Goal: Task Accomplishment & Management: Use online tool/utility

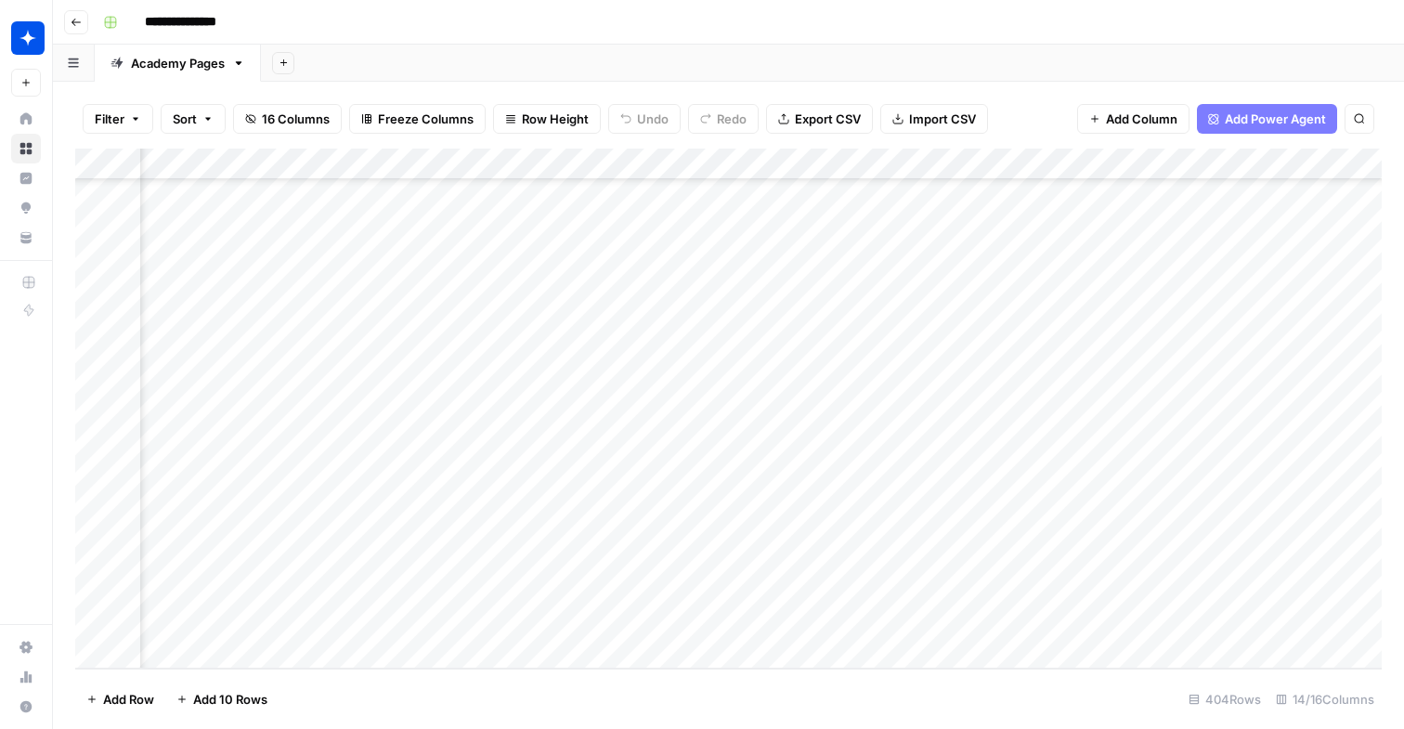
scroll to position [12297, 1609]
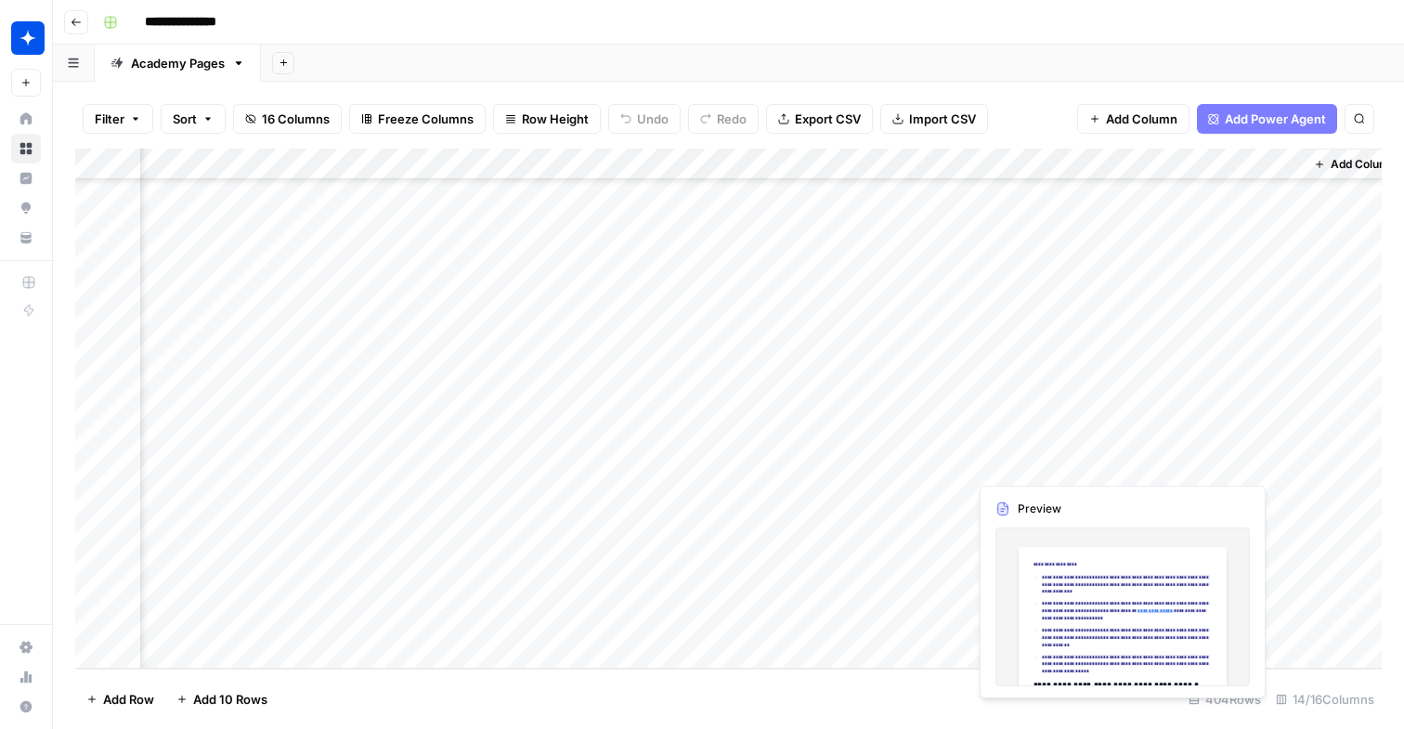
click at [1034, 465] on div "Add Column" at bounding box center [728, 409] width 1307 height 520
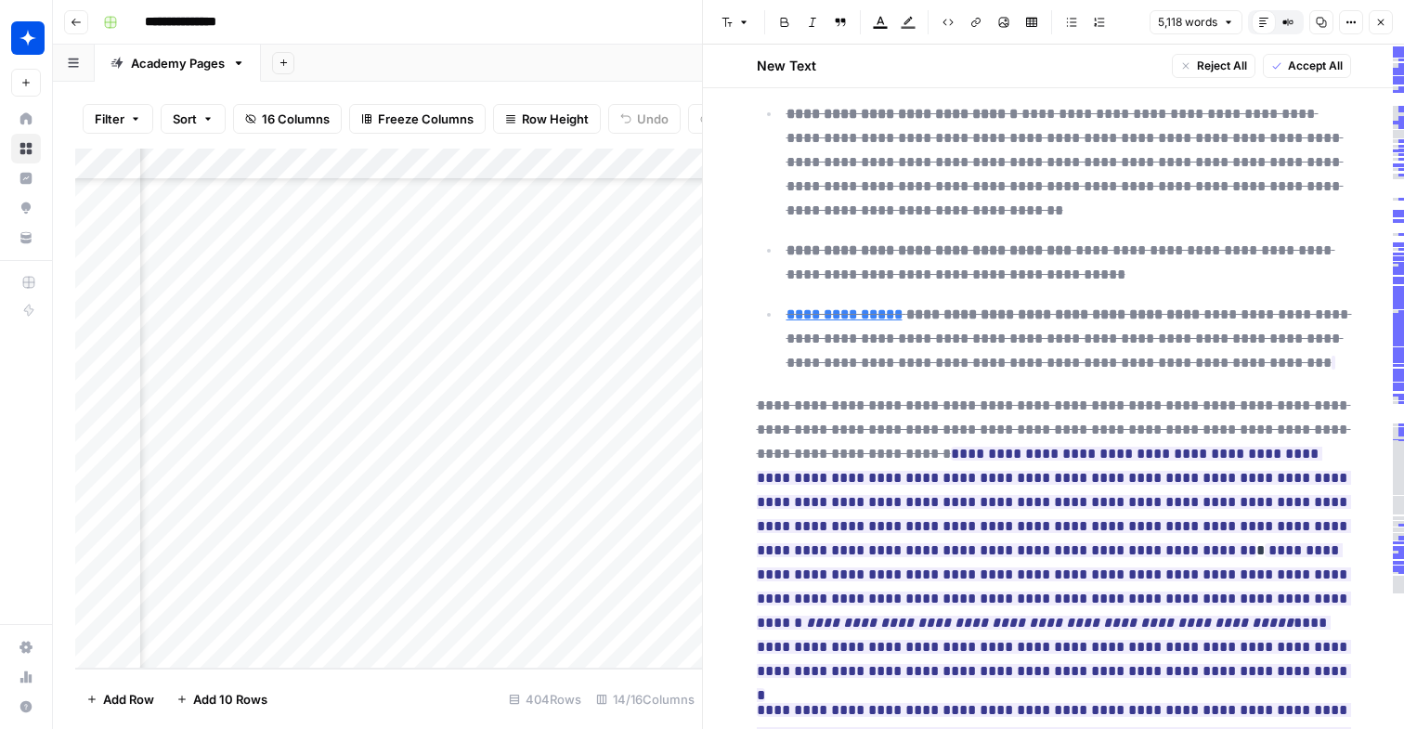
scroll to position [23565, 0]
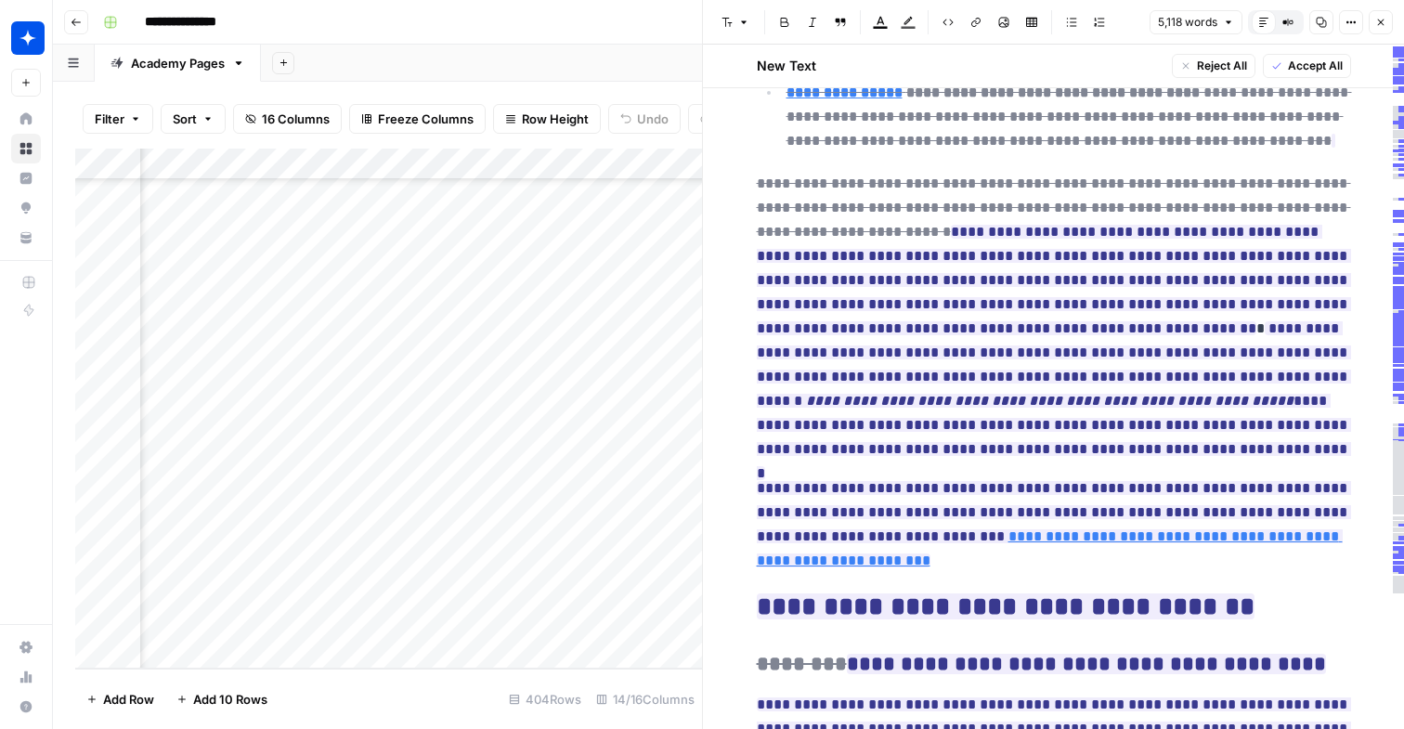
click at [1389, 20] on button "Close" at bounding box center [1381, 22] width 24 height 24
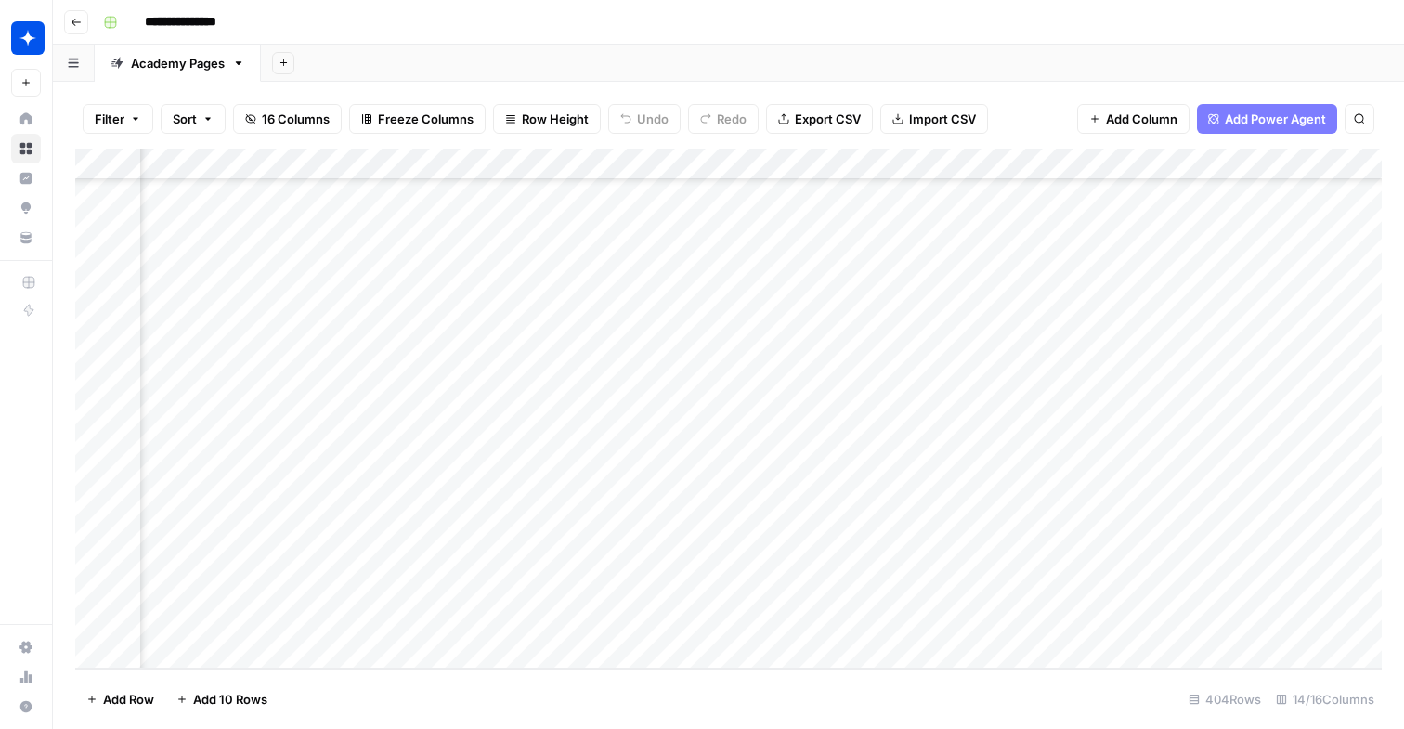
scroll to position [12297, 1238]
click at [474, 462] on div "Add Column" at bounding box center [728, 409] width 1307 height 520
click at [767, 464] on div "Add Column" at bounding box center [728, 409] width 1307 height 520
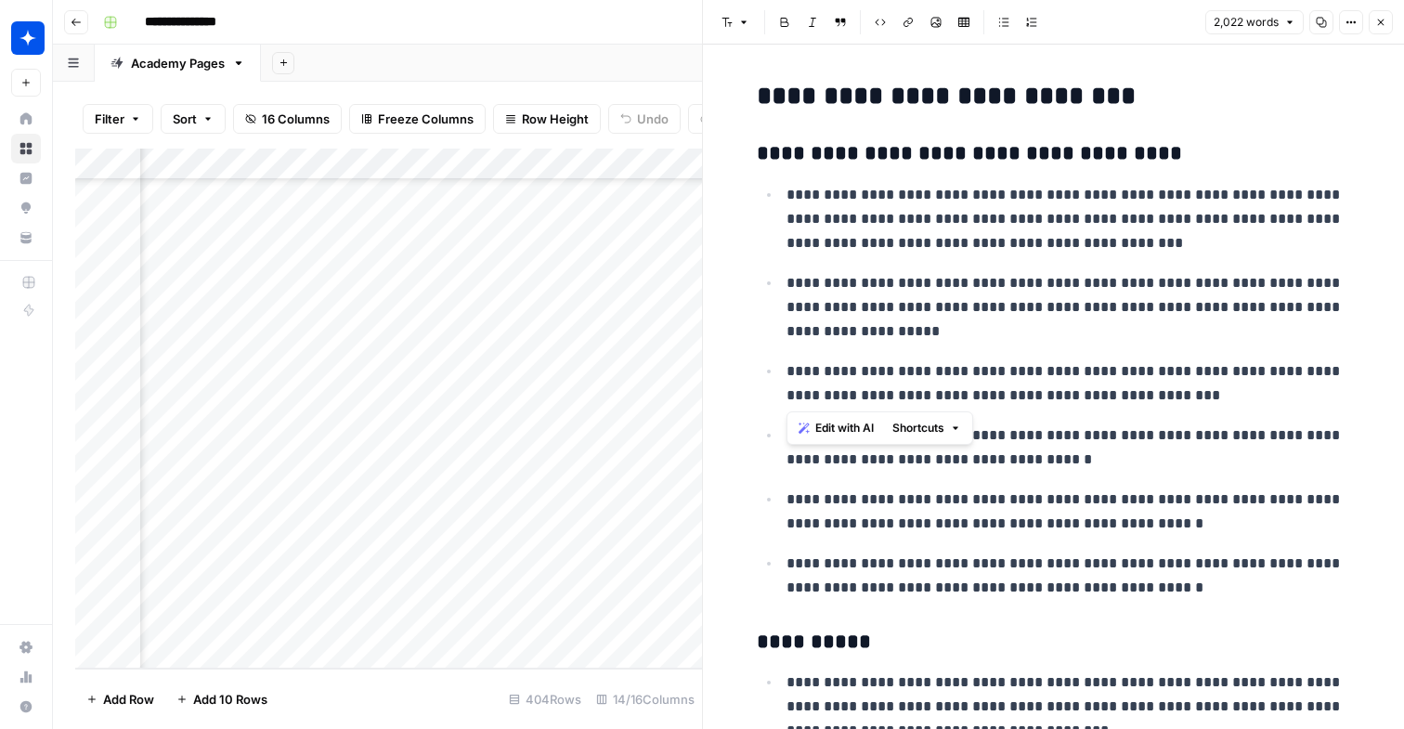
drag, startPoint x: 785, startPoint y: 196, endPoint x: 1195, endPoint y: 392, distance: 454.8
click at [1195, 392] on ul "**********" at bounding box center [1054, 391] width 594 height 418
click at [1195, 392] on p "**********" at bounding box center [1069, 383] width 565 height 48
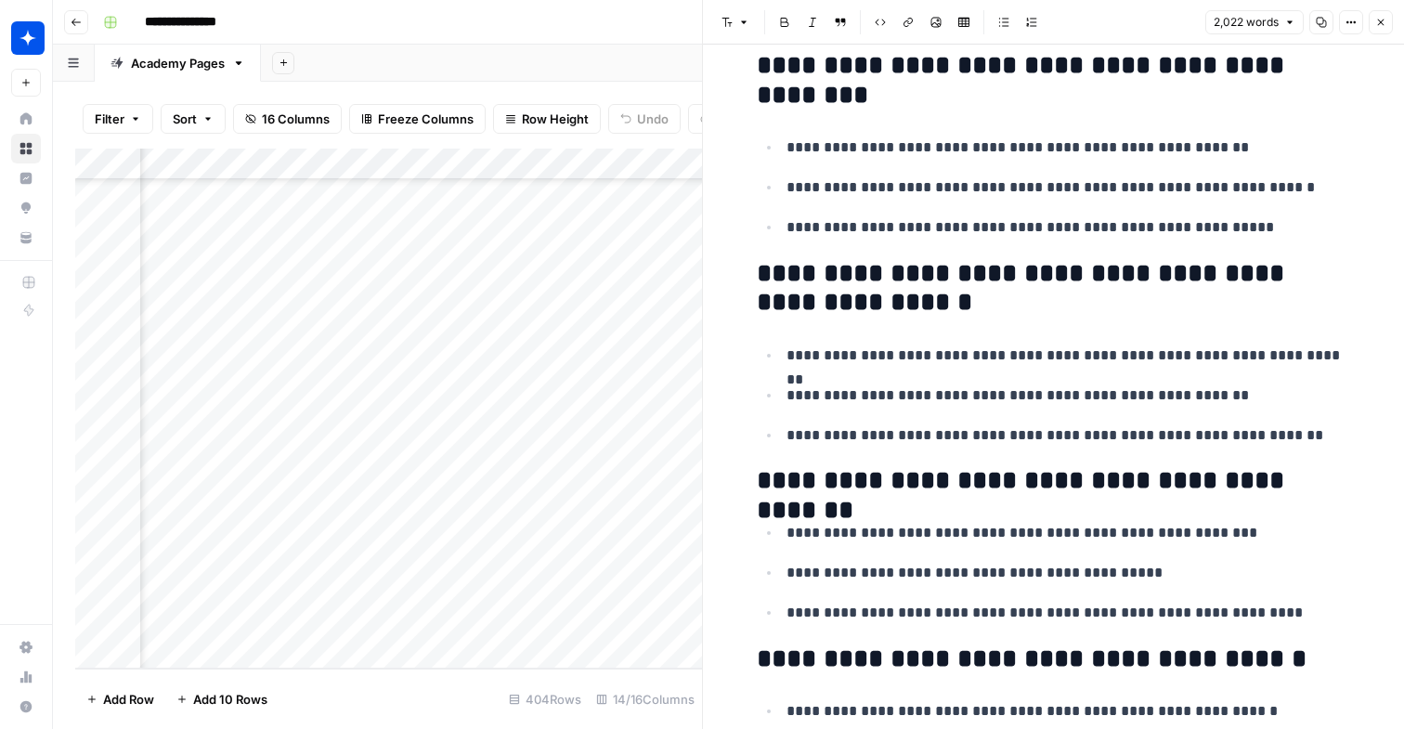
scroll to position [2647, 0]
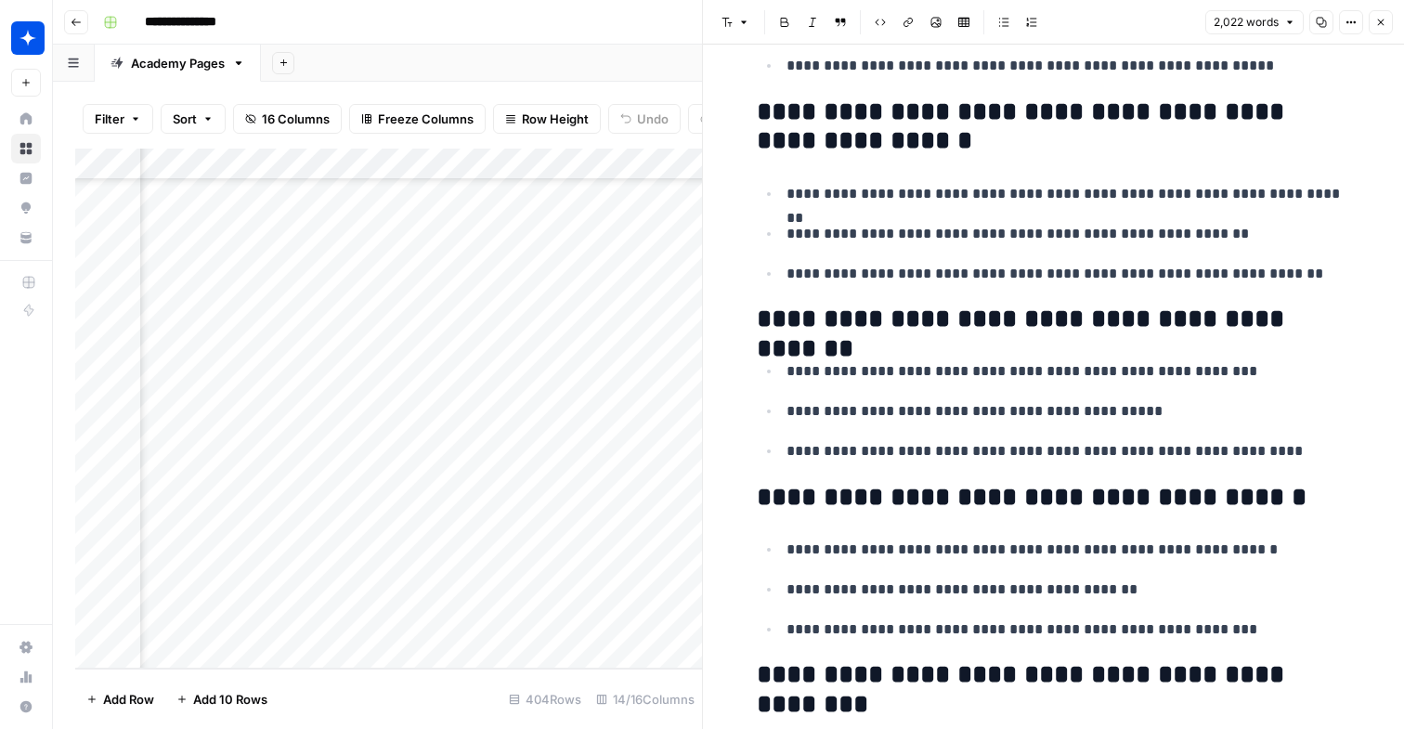
click at [1385, 28] on button "Close" at bounding box center [1381, 22] width 24 height 24
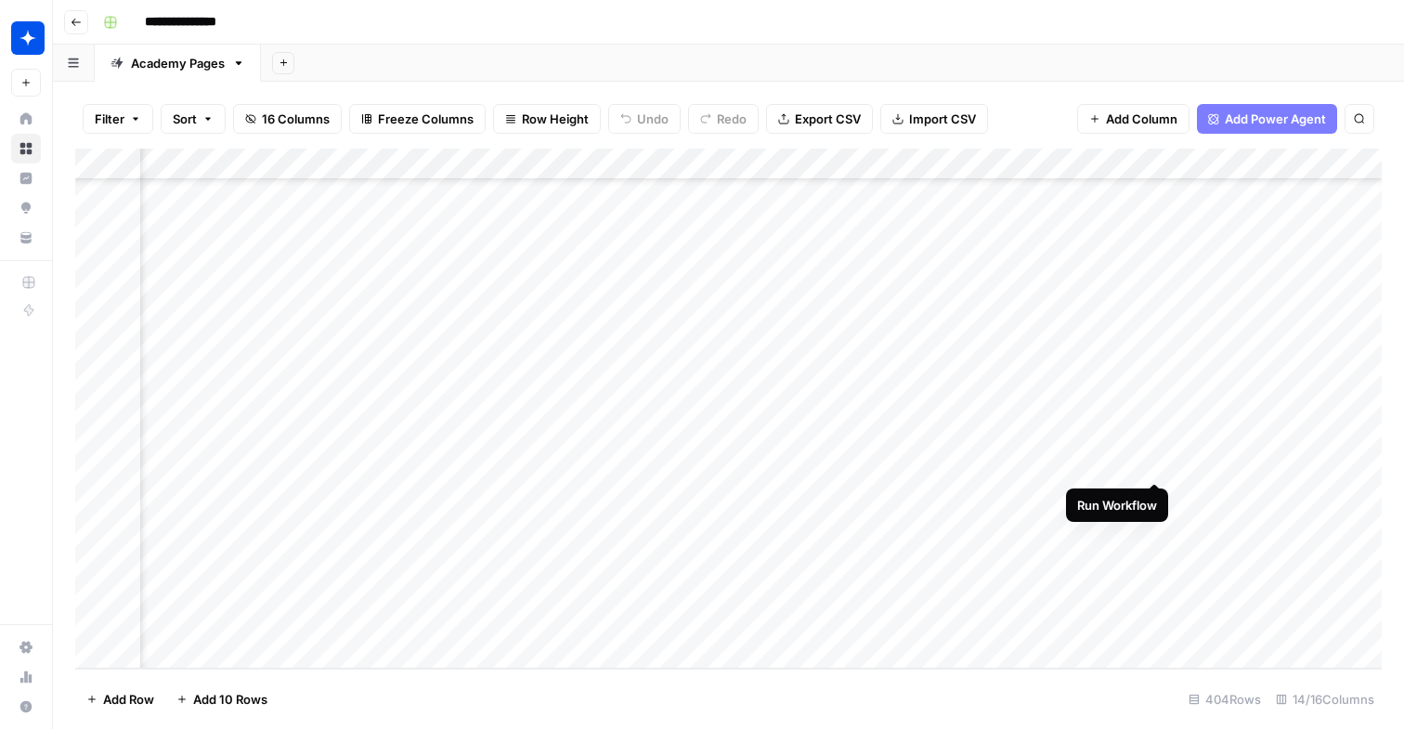
click at [1152, 463] on div "Add Column" at bounding box center [728, 409] width 1307 height 520
